Goal: Use online tool/utility: Use online tool/utility

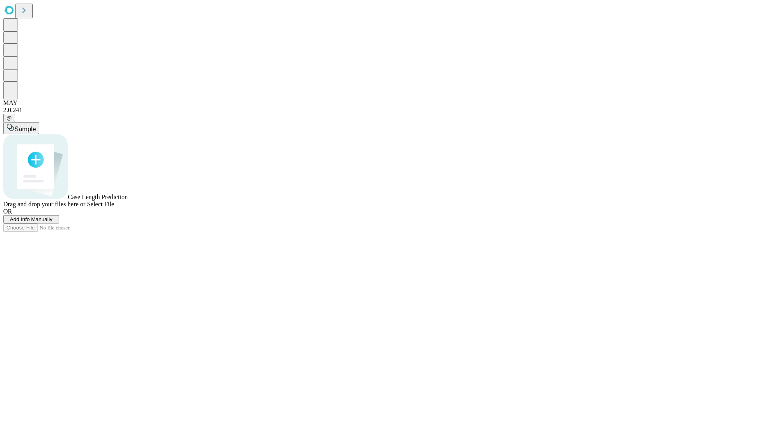
click at [53, 222] on span "Add Info Manually" at bounding box center [31, 219] width 43 height 6
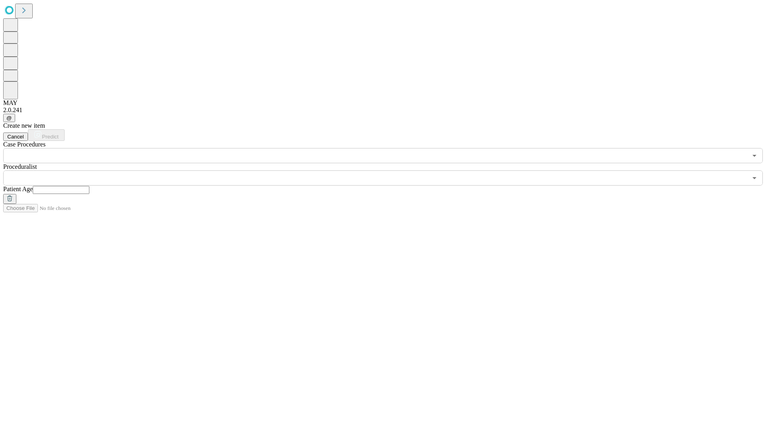
click at [89, 186] on input "text" at bounding box center [61, 190] width 57 height 8
type input "**"
click at [389, 170] on input "text" at bounding box center [375, 177] width 744 height 15
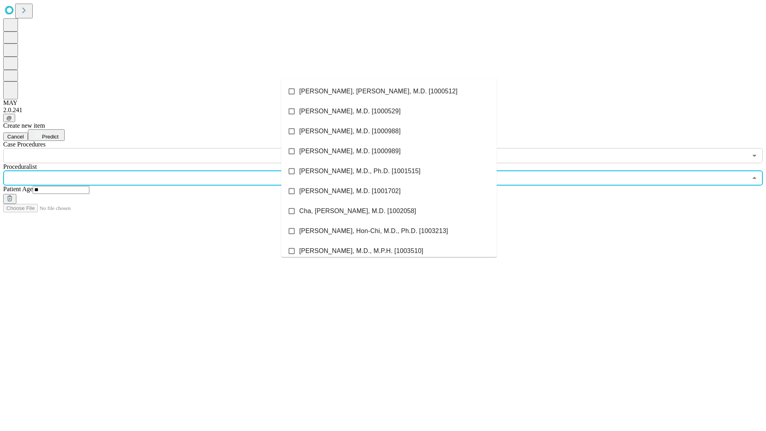
click at [389, 91] on li "[PERSON_NAME], [PERSON_NAME], M.D. [1000512]" at bounding box center [388, 91] width 215 height 20
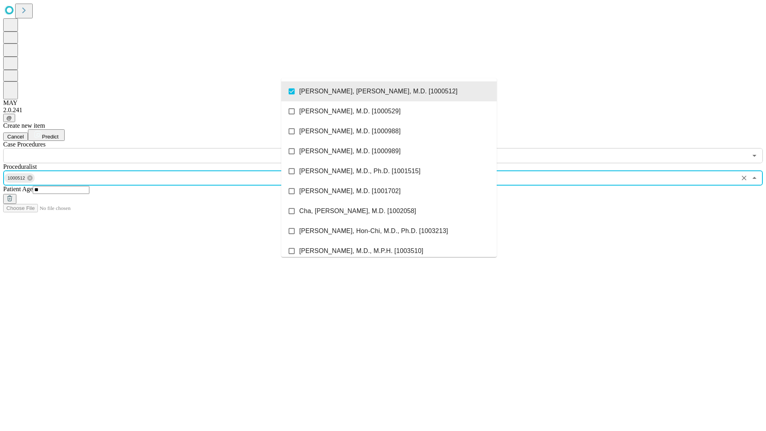
click at [168, 148] on input "text" at bounding box center [375, 155] width 744 height 15
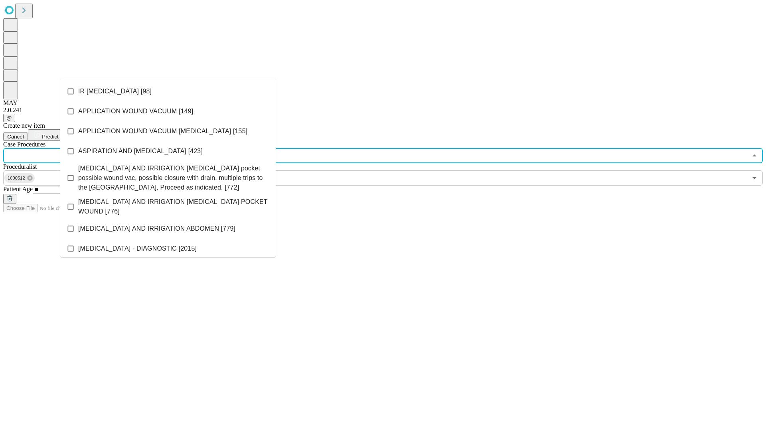
click at [168, 91] on li "IR [MEDICAL_DATA] [98]" at bounding box center [167, 91] width 215 height 20
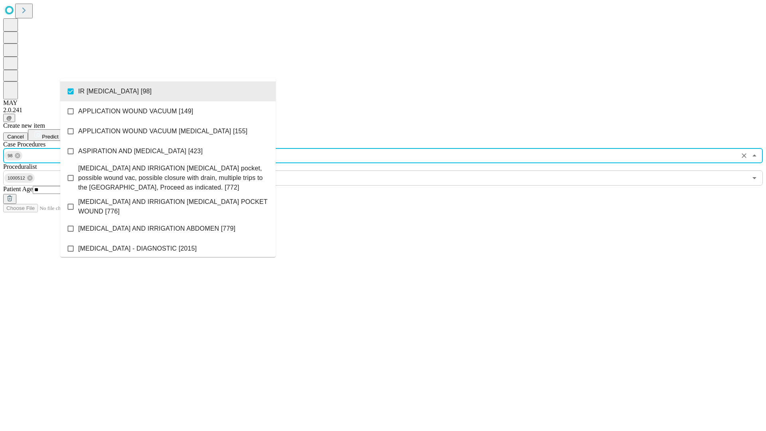
click at [58, 134] on span "Predict" at bounding box center [50, 137] width 16 height 6
